Goal: Navigation & Orientation: Find specific page/section

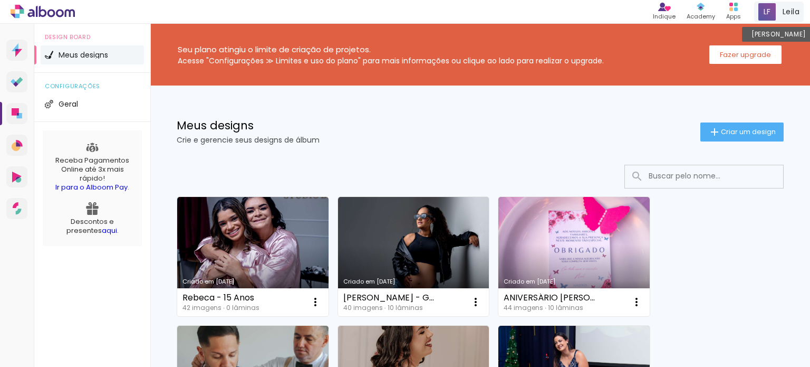
click at [786, 11] on span "Leila" at bounding box center [791, 11] width 17 height 11
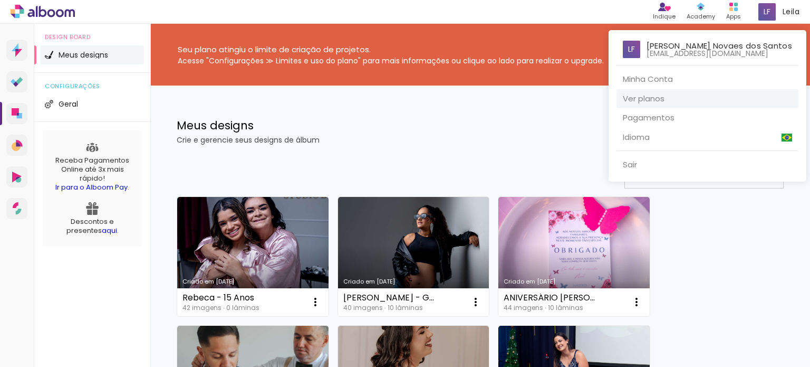
click at [677, 99] on link "Ver planos" at bounding box center [708, 99] width 182 height 20
click at [698, 9] on div at bounding box center [405, 183] width 810 height 367
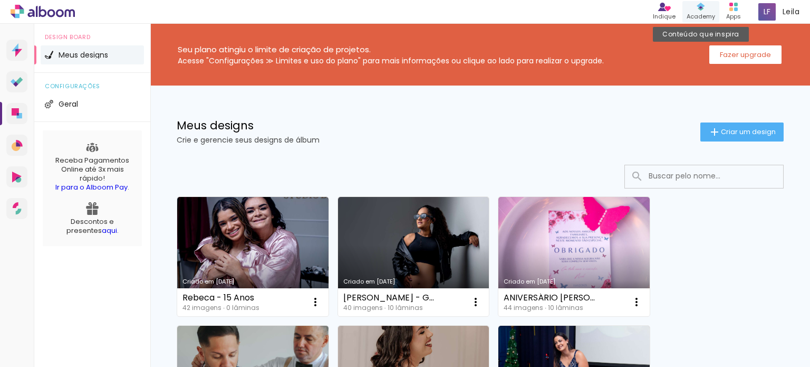
click at [698, 9] on icon at bounding box center [701, 7] width 8 height 8
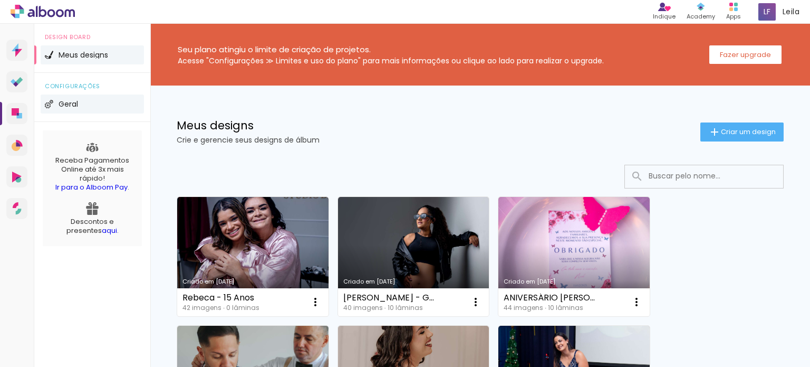
click at [83, 110] on li "Geral" at bounding box center [92, 103] width 103 height 19
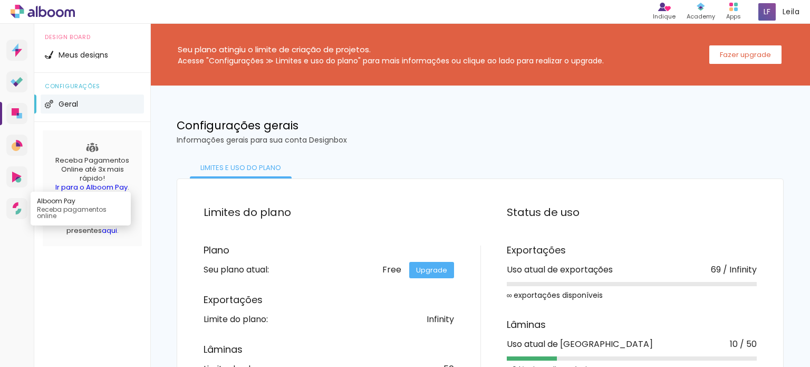
click at [15, 201] on link "Alboom Pay Receba pagamentos online" at bounding box center [16, 208] width 21 height 21
click at [86, 52] on span "Meus designs" at bounding box center [84, 54] width 50 height 7
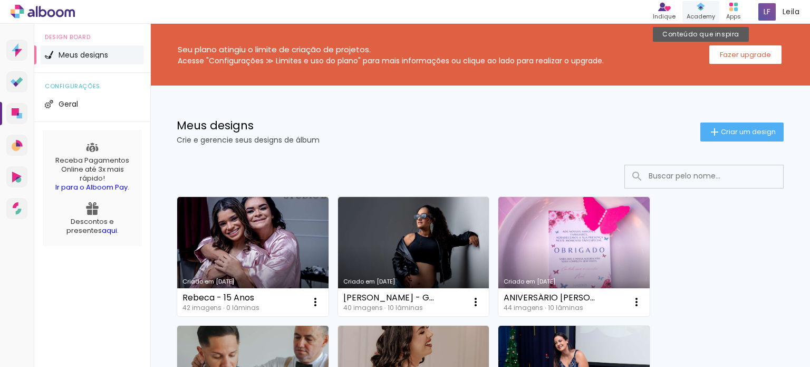
click at [701, 16] on div "Academy" at bounding box center [701, 16] width 28 height 9
